Goal: Task Accomplishment & Management: Manage account settings

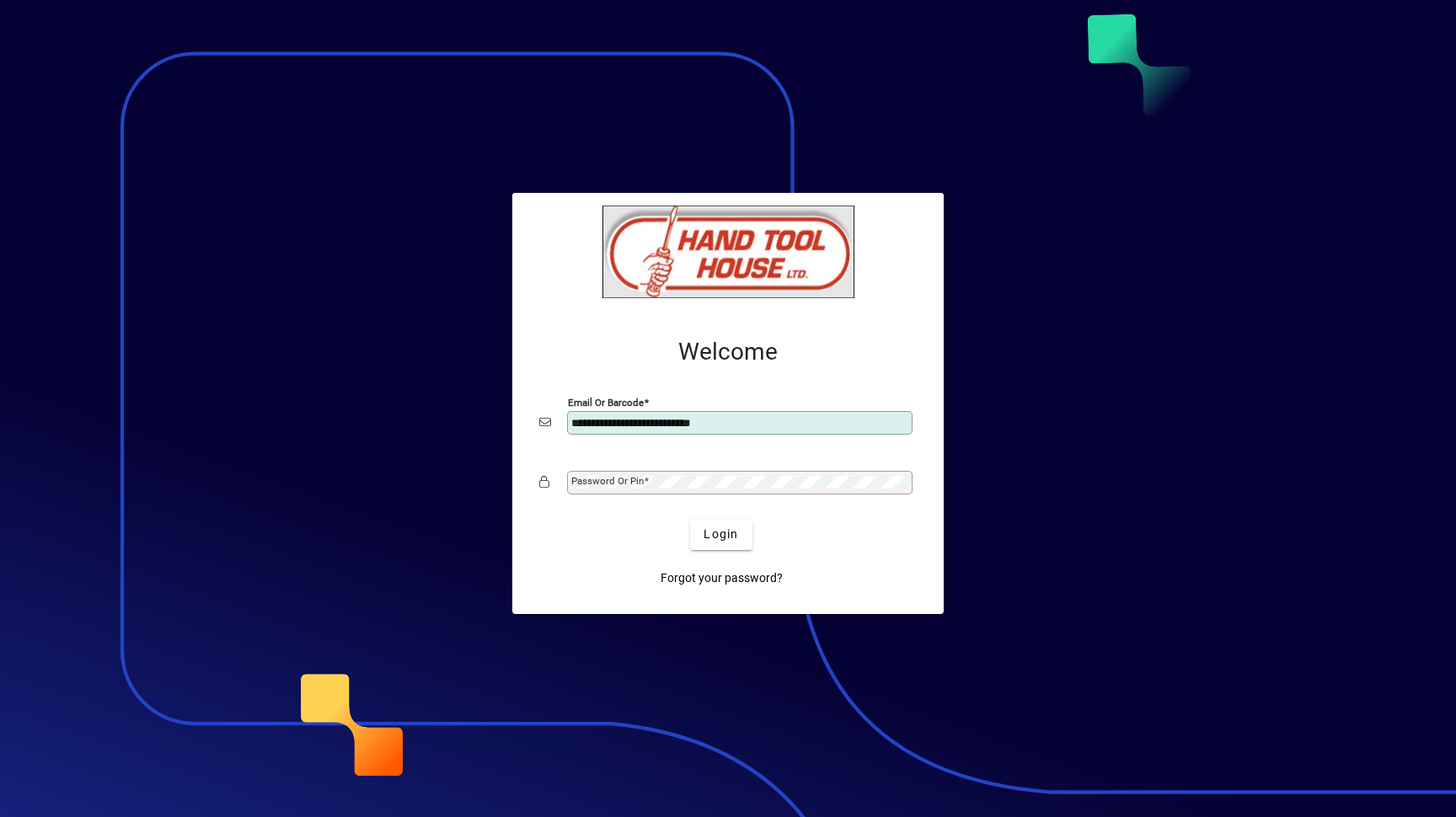
type input "**********"
click at [691, 520] on button "Login" at bounding box center [721, 535] width 62 height 30
click at [641, 478] on mat-label "Password or Pin" at bounding box center [607, 481] width 72 height 12
click at [691, 520] on button "Login" at bounding box center [721, 535] width 62 height 30
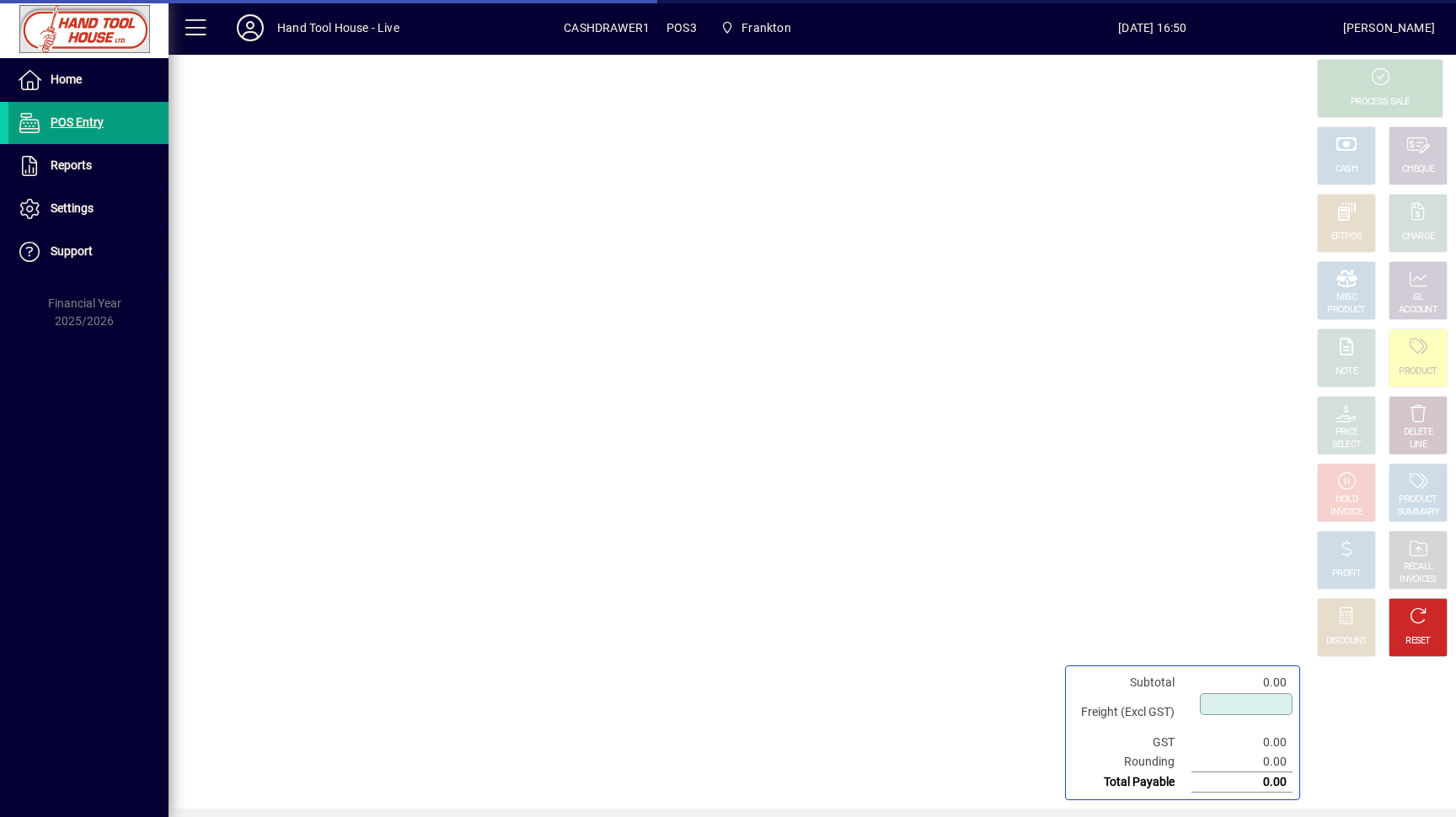
type input "****"
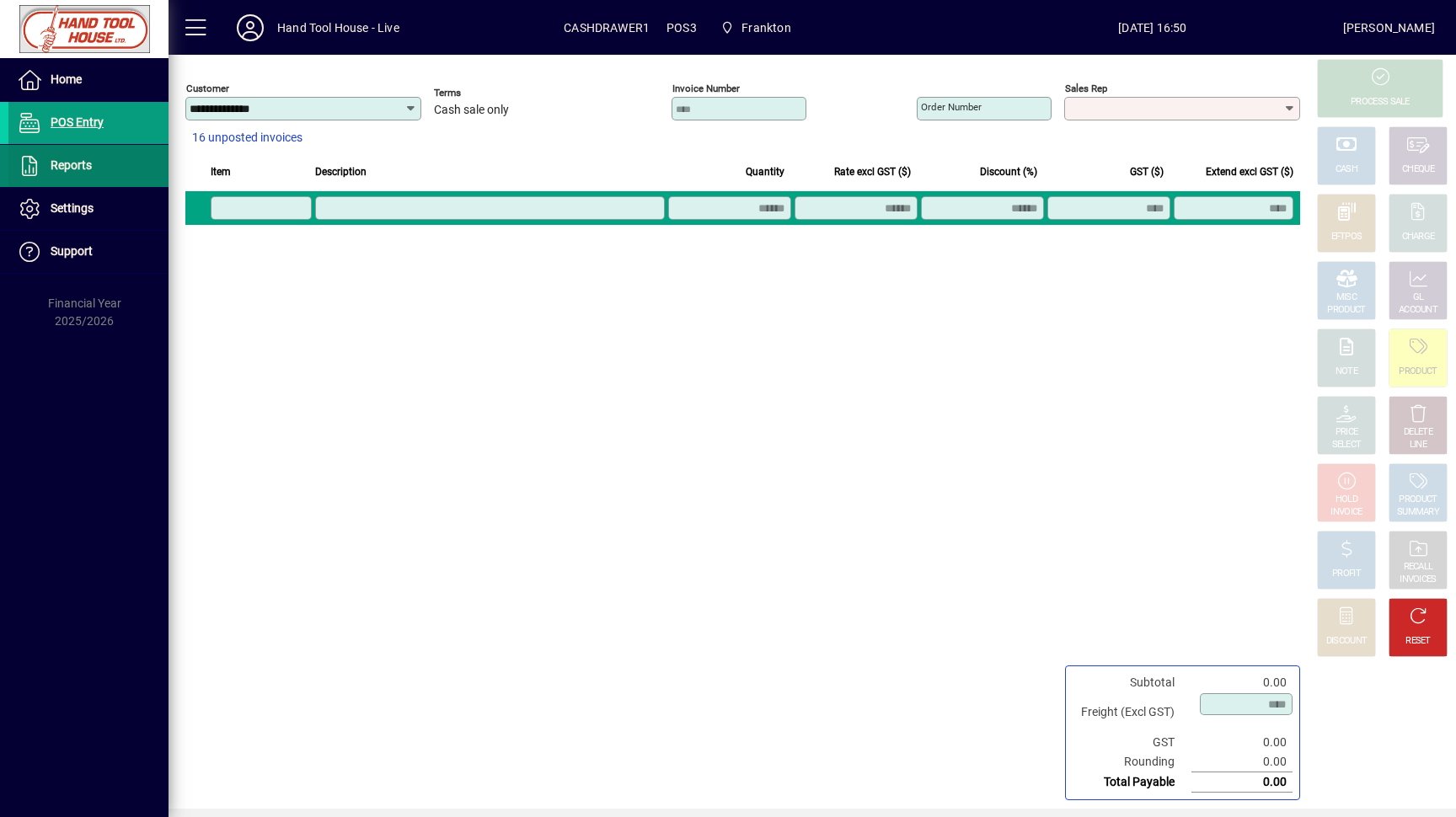
click at [94, 167] on span at bounding box center [88, 166] width 160 height 40
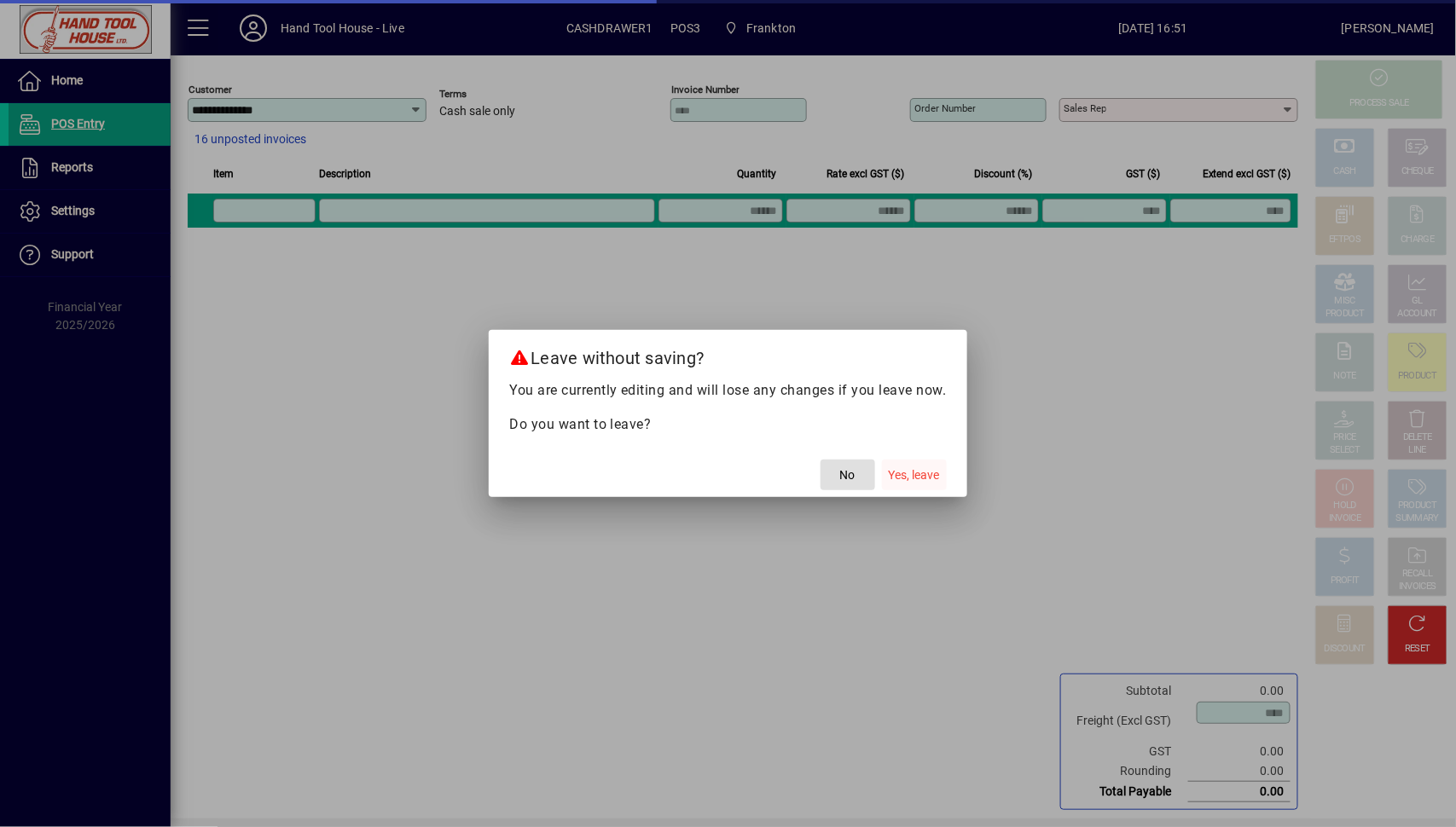
click at [927, 473] on span "Yes, leave" at bounding box center [914, 475] width 51 height 18
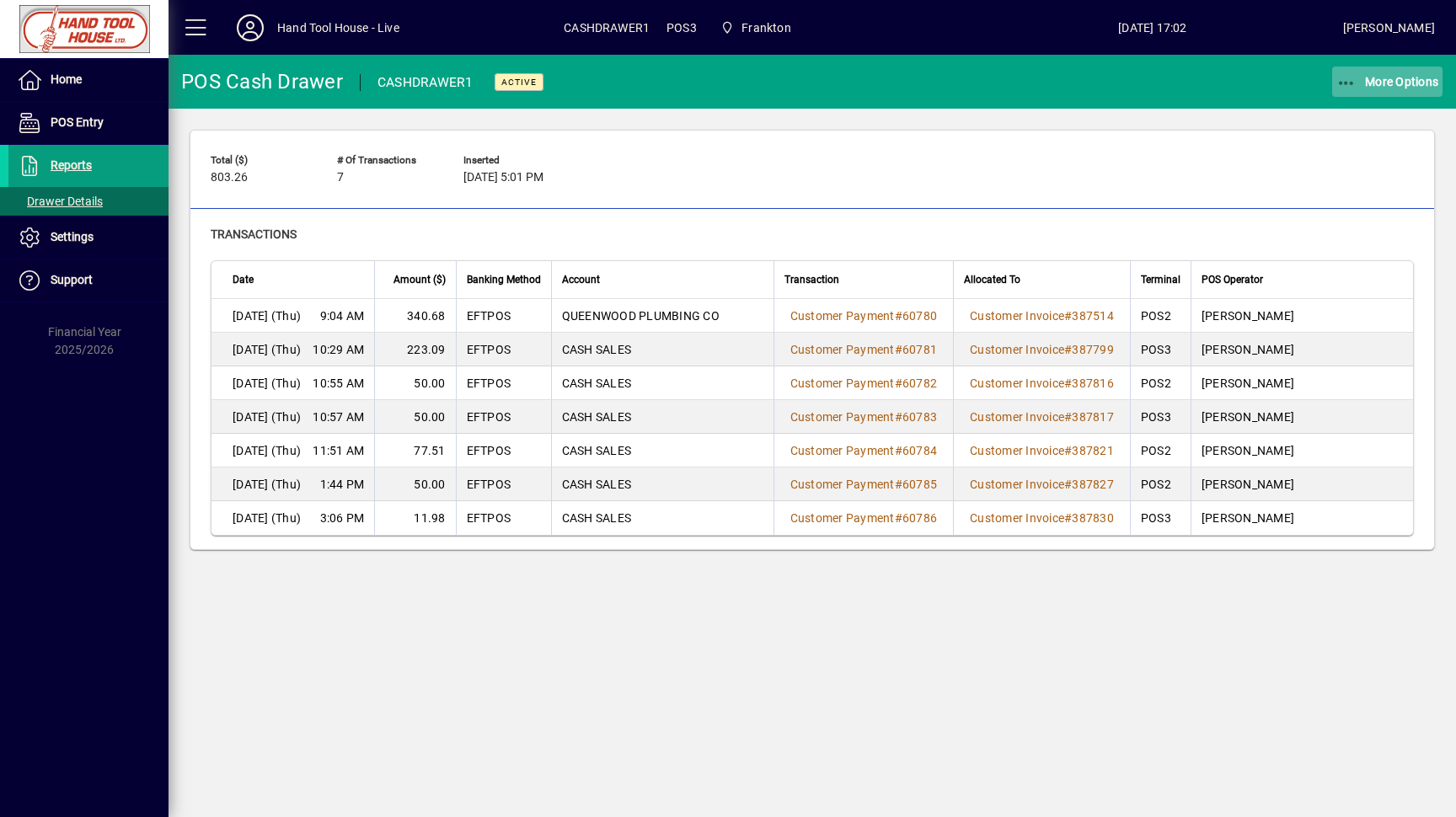
click at [1332, 82] on span "button" at bounding box center [1388, 82] width 111 height 40
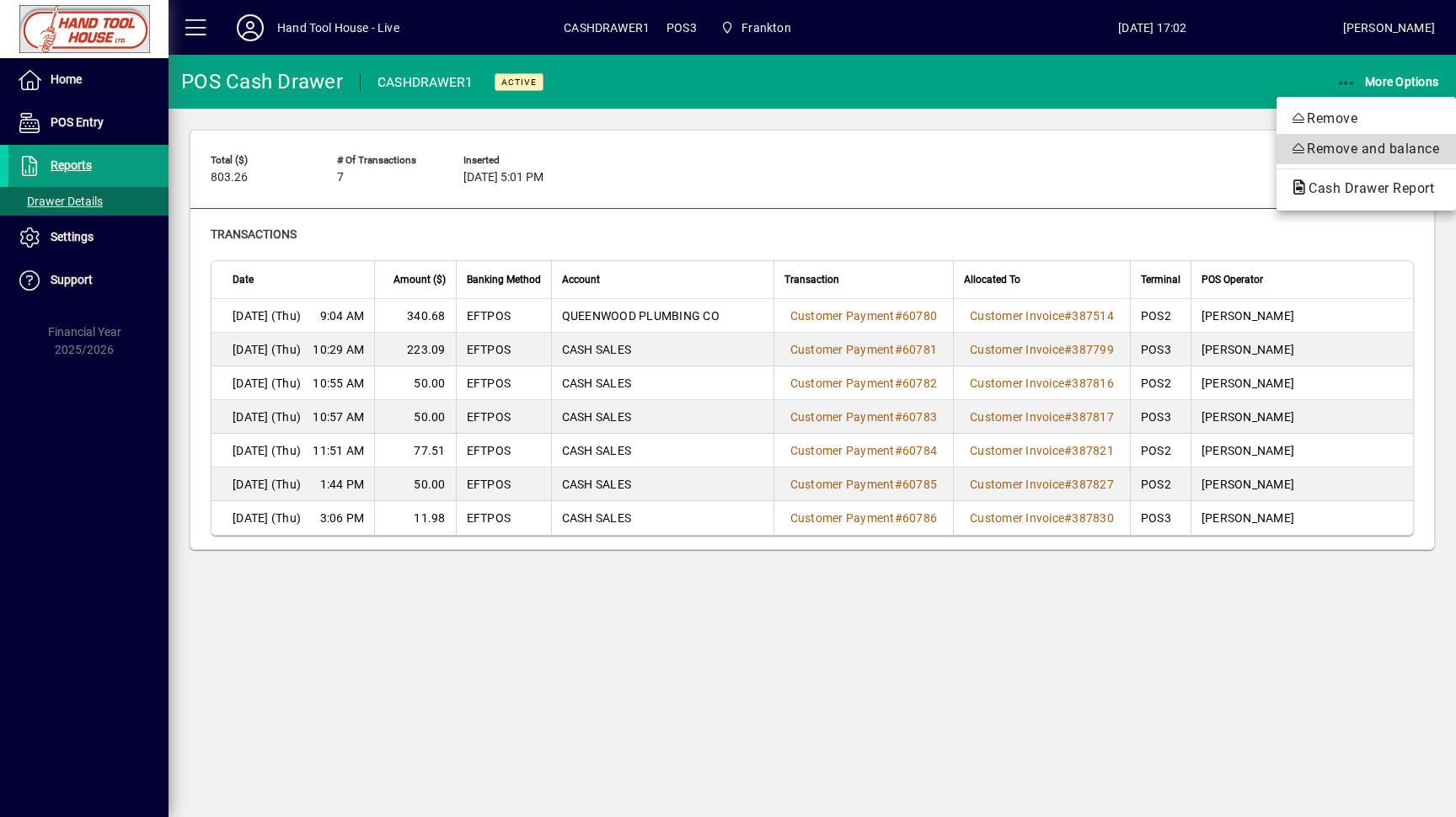
click at [1353, 152] on span "Remove and balance" at bounding box center [1366, 149] width 153 height 21
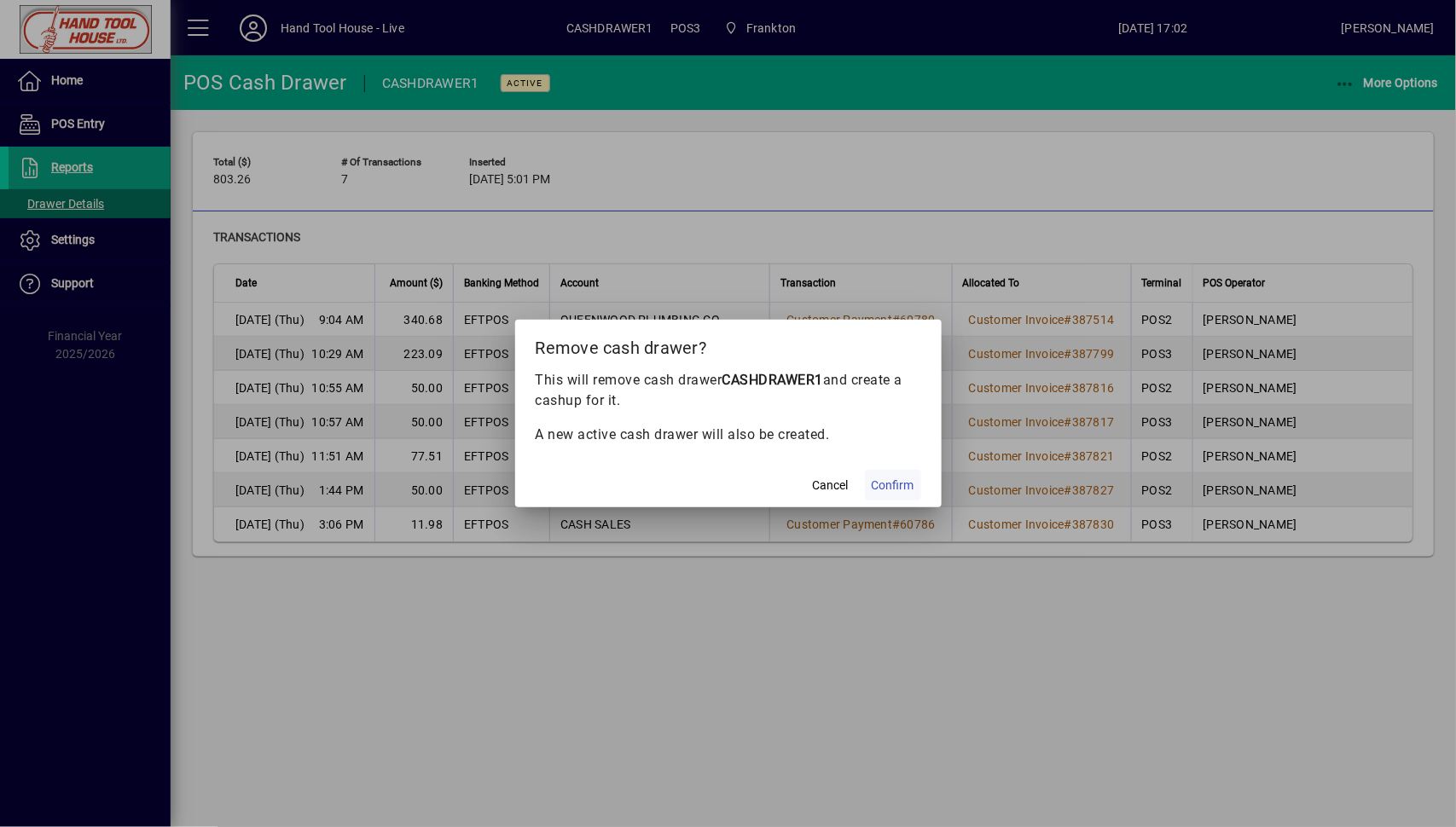
click at [893, 489] on span "Confirm" at bounding box center [893, 486] width 43 height 18
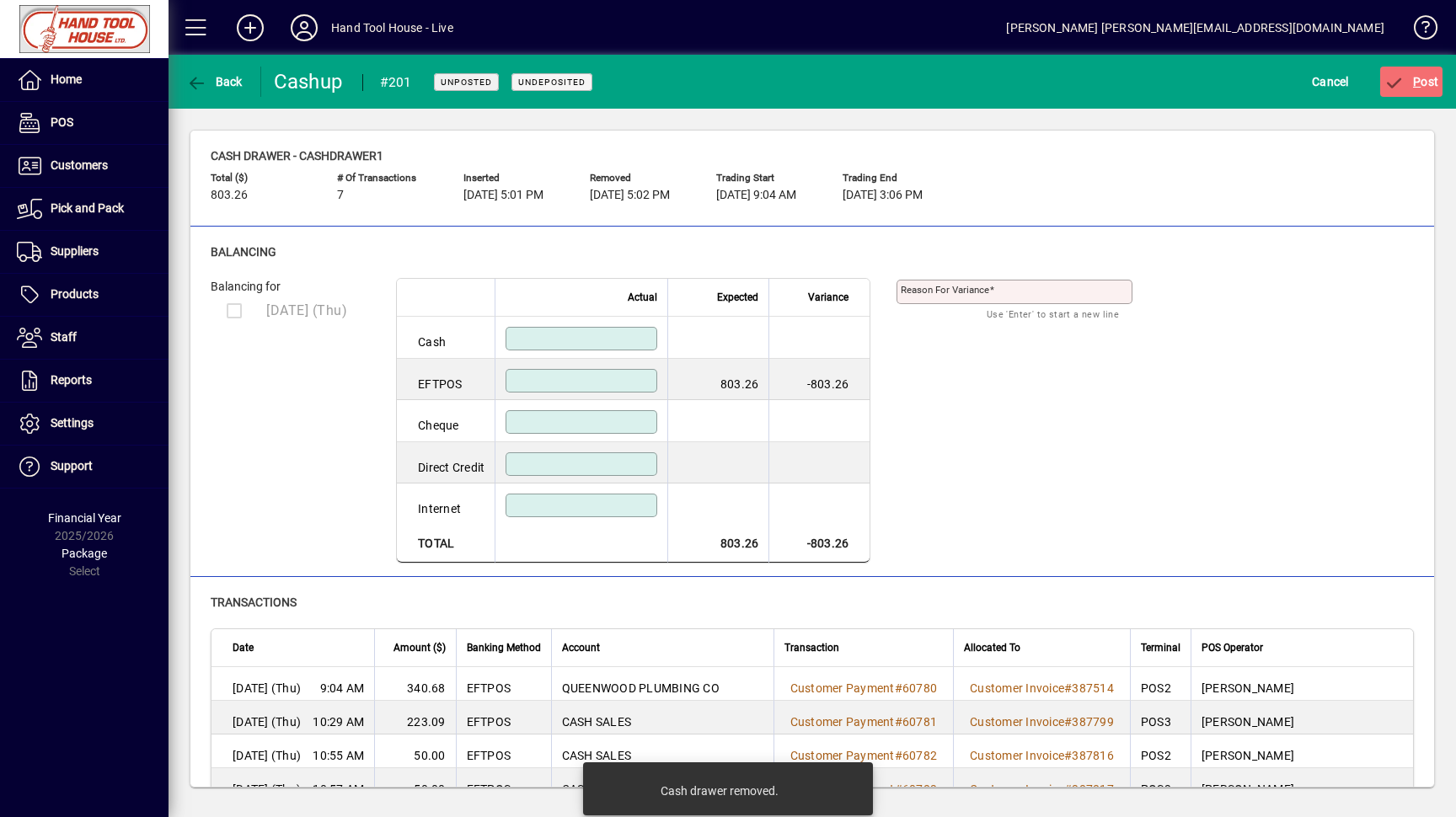
click at [574, 378] on input at bounding box center [583, 380] width 146 height 13
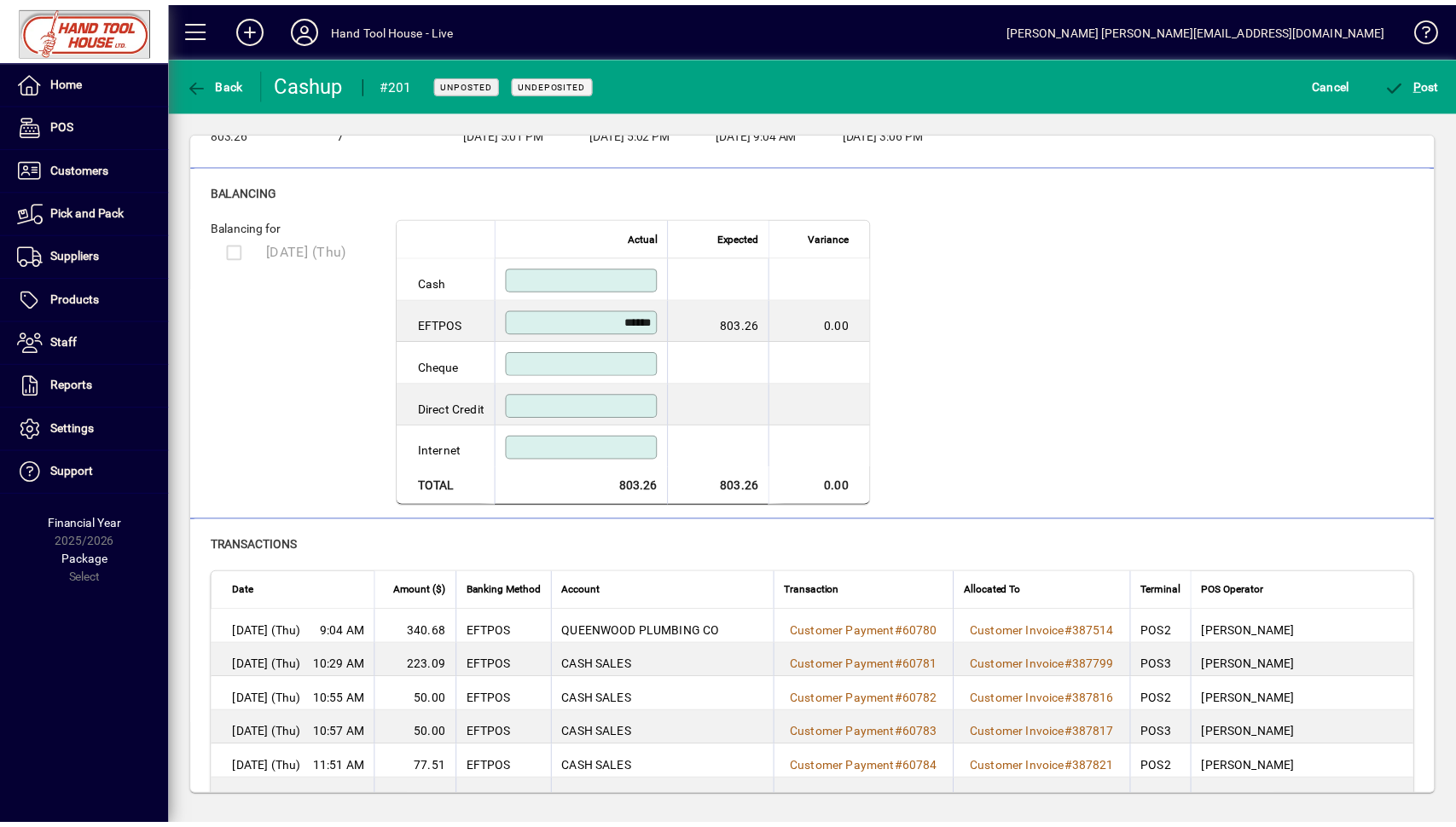
scroll to position [134, 0]
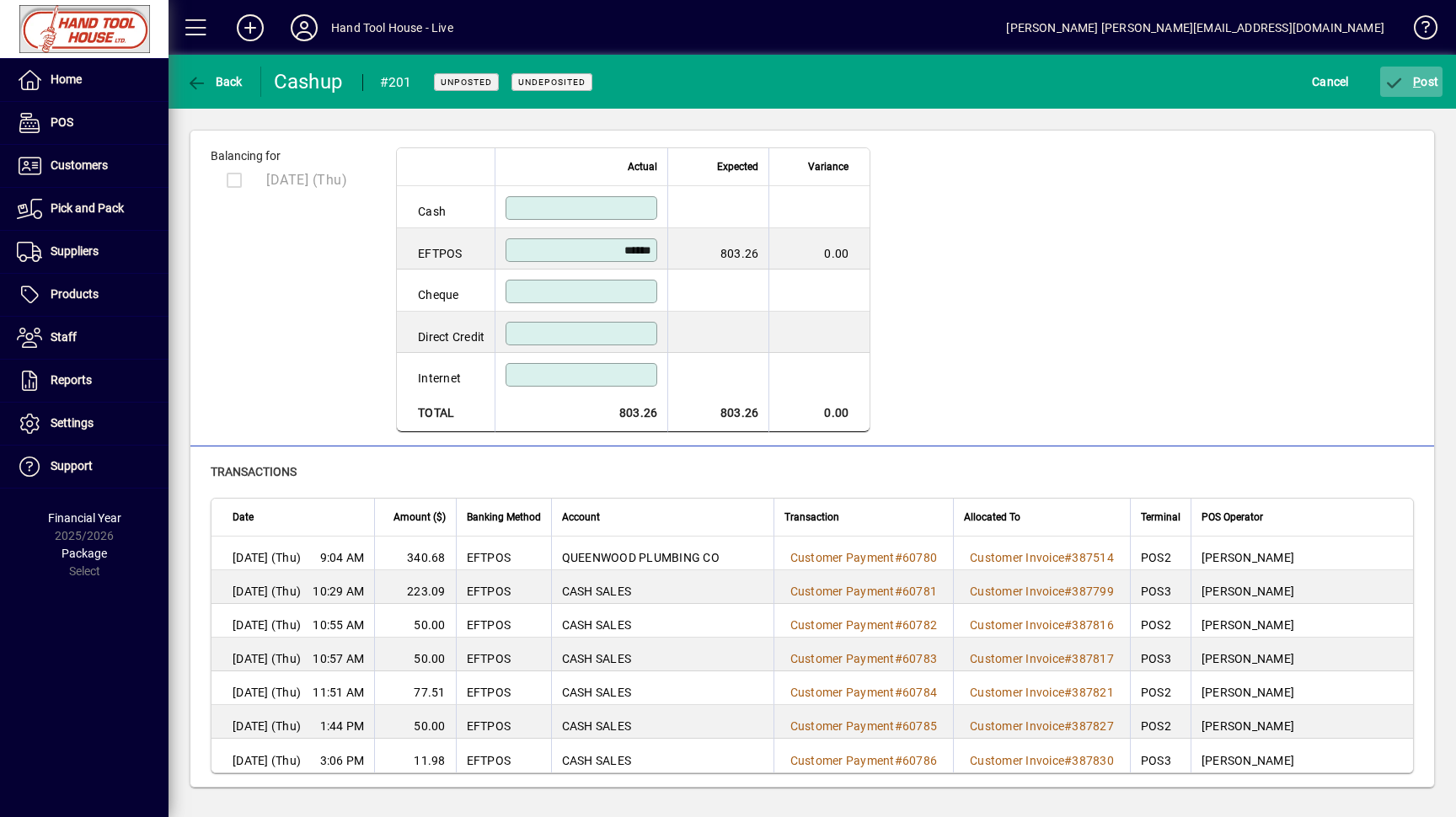
type input "******"
click at [1422, 86] on span "P ost" at bounding box center [1412, 82] width 54 height 13
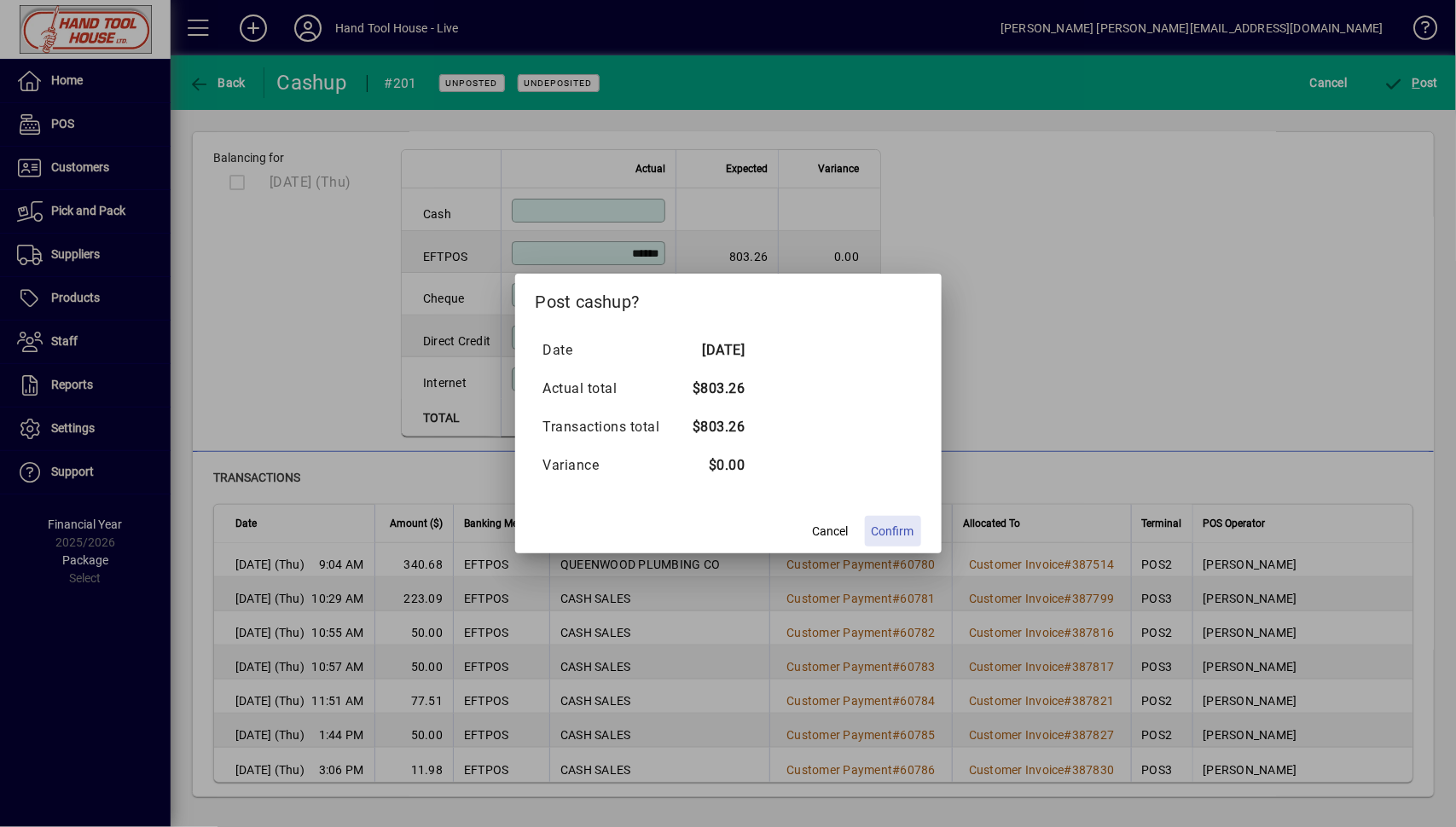
click at [897, 530] on span "Confirm" at bounding box center [893, 531] width 43 height 18
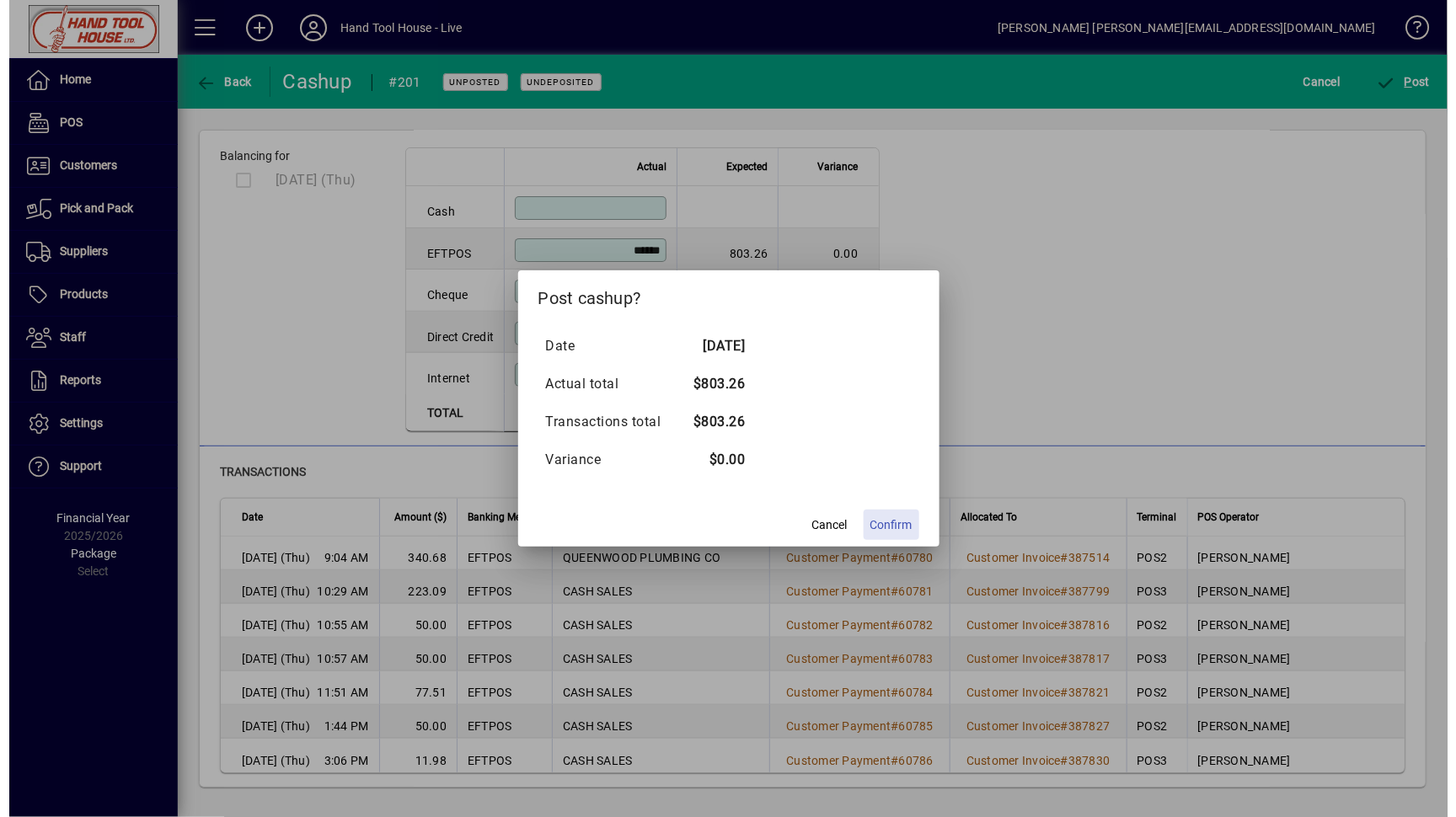
scroll to position [0, 0]
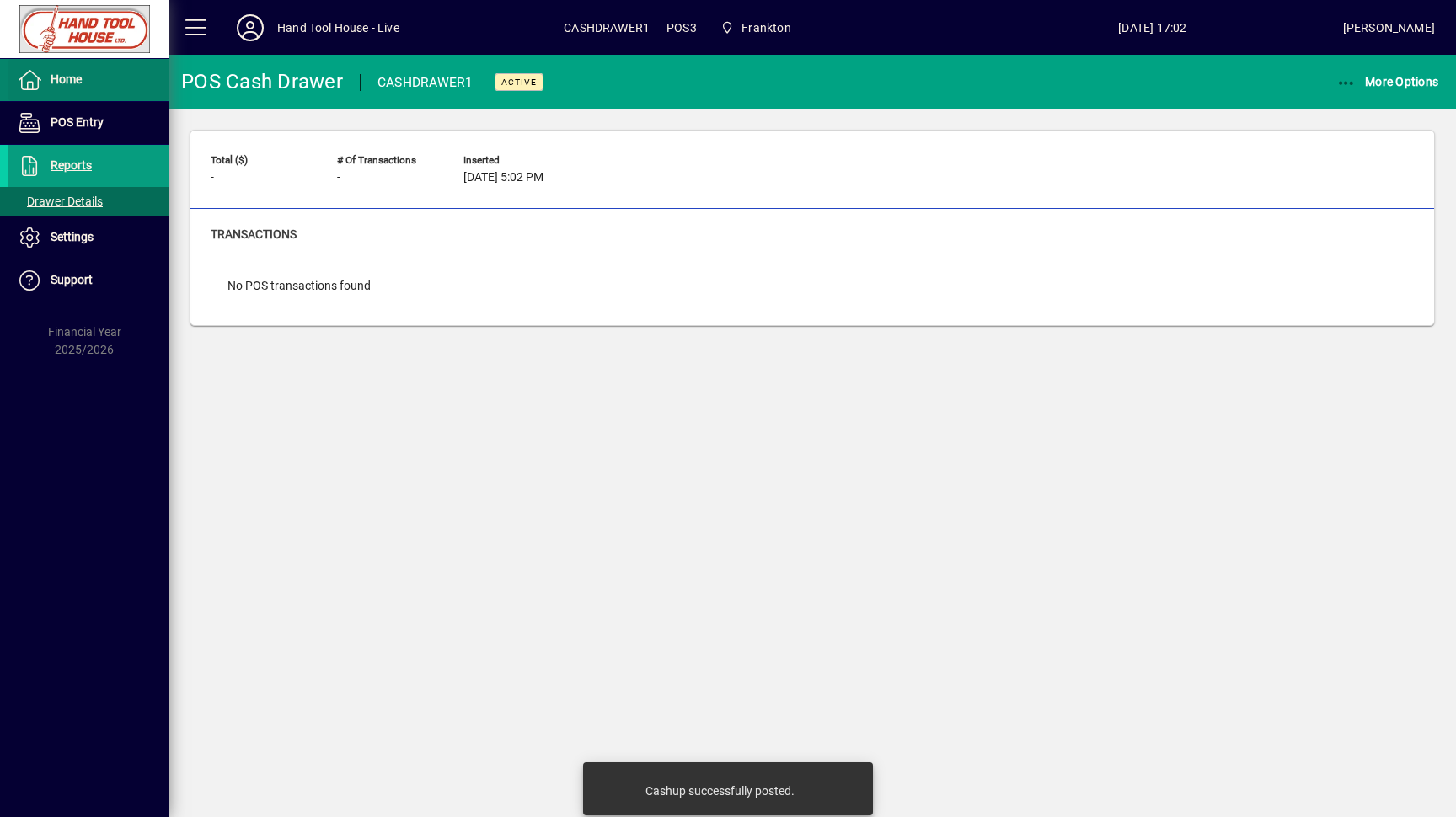
click at [72, 74] on span "Home" at bounding box center [66, 79] width 31 height 13
